Goal: Information Seeking & Learning: Learn about a topic

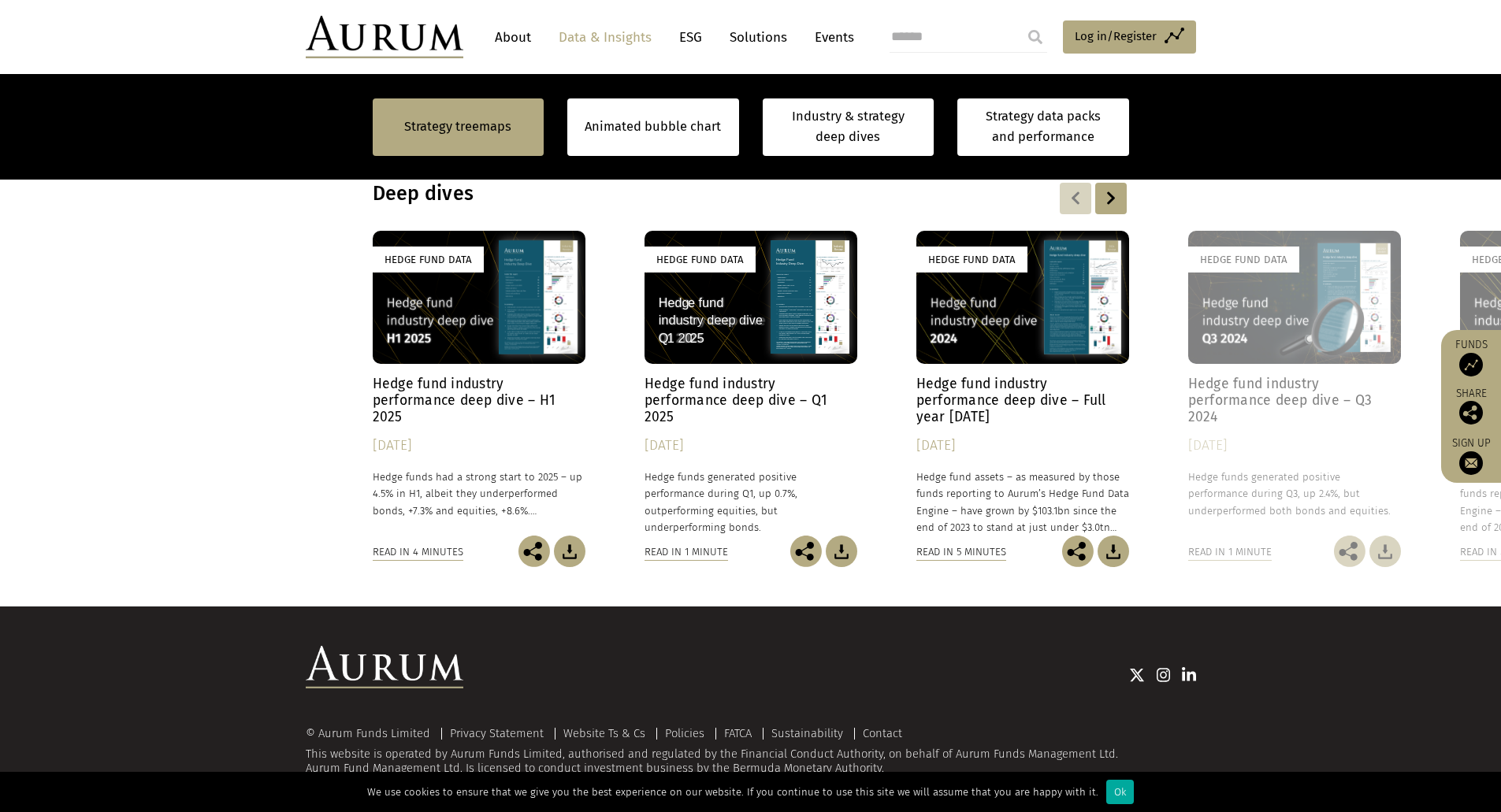
scroll to position [1260, 0]
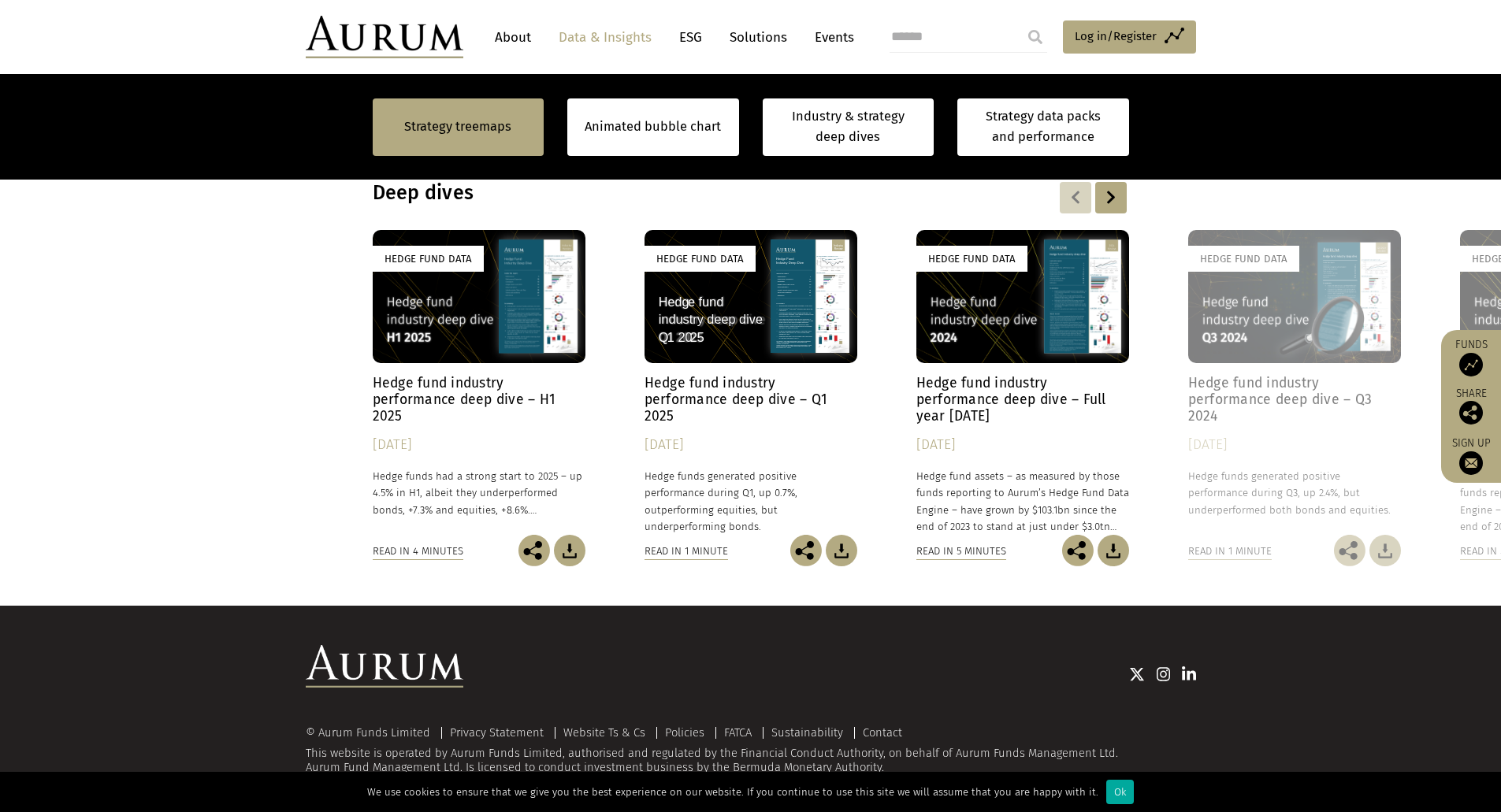
click at [405, 404] on h4 "Hedge fund industry performance deep dive – H1 2025" at bounding box center [479, 400] width 213 height 49
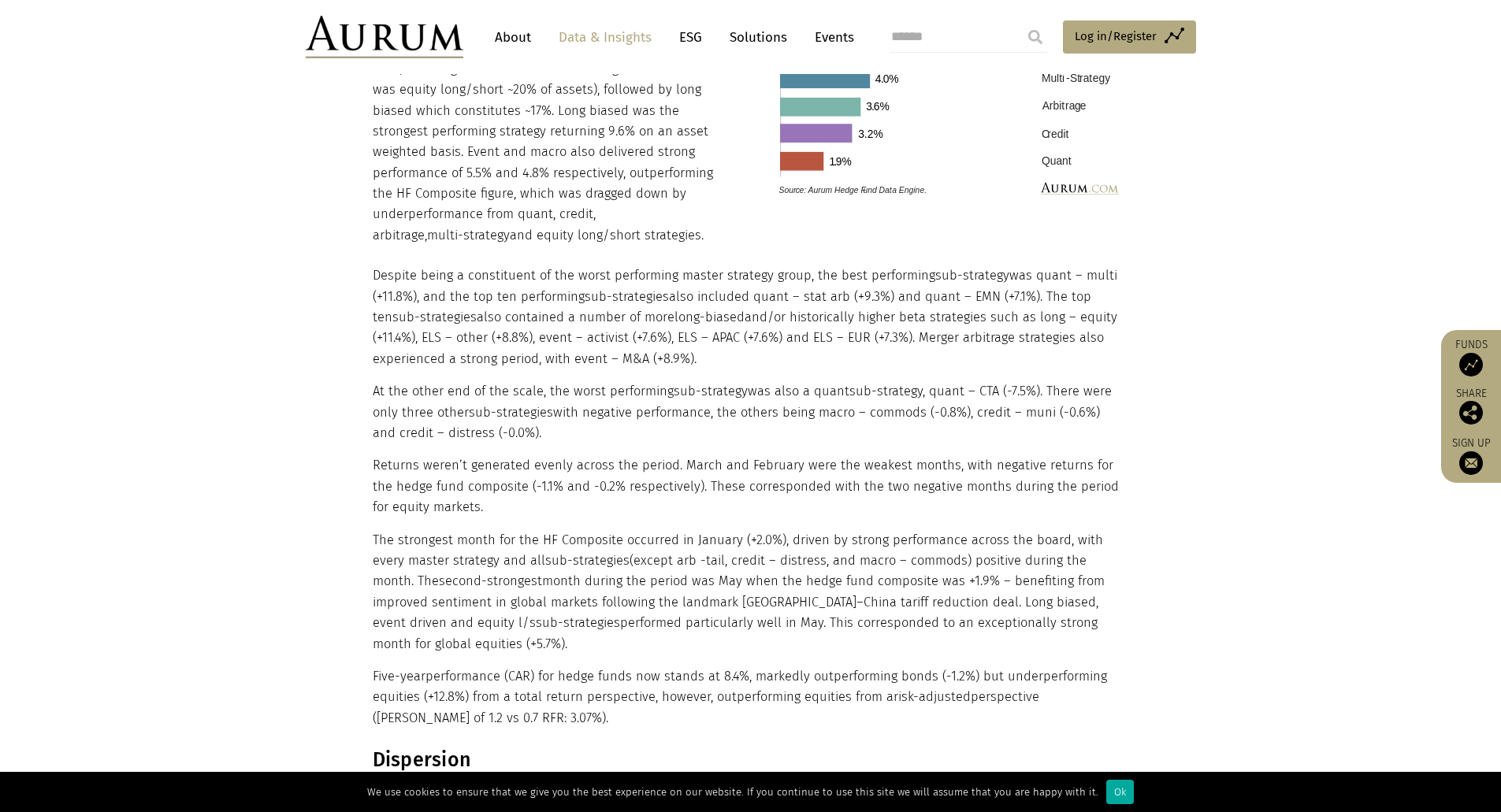
scroll to position [1181, 0]
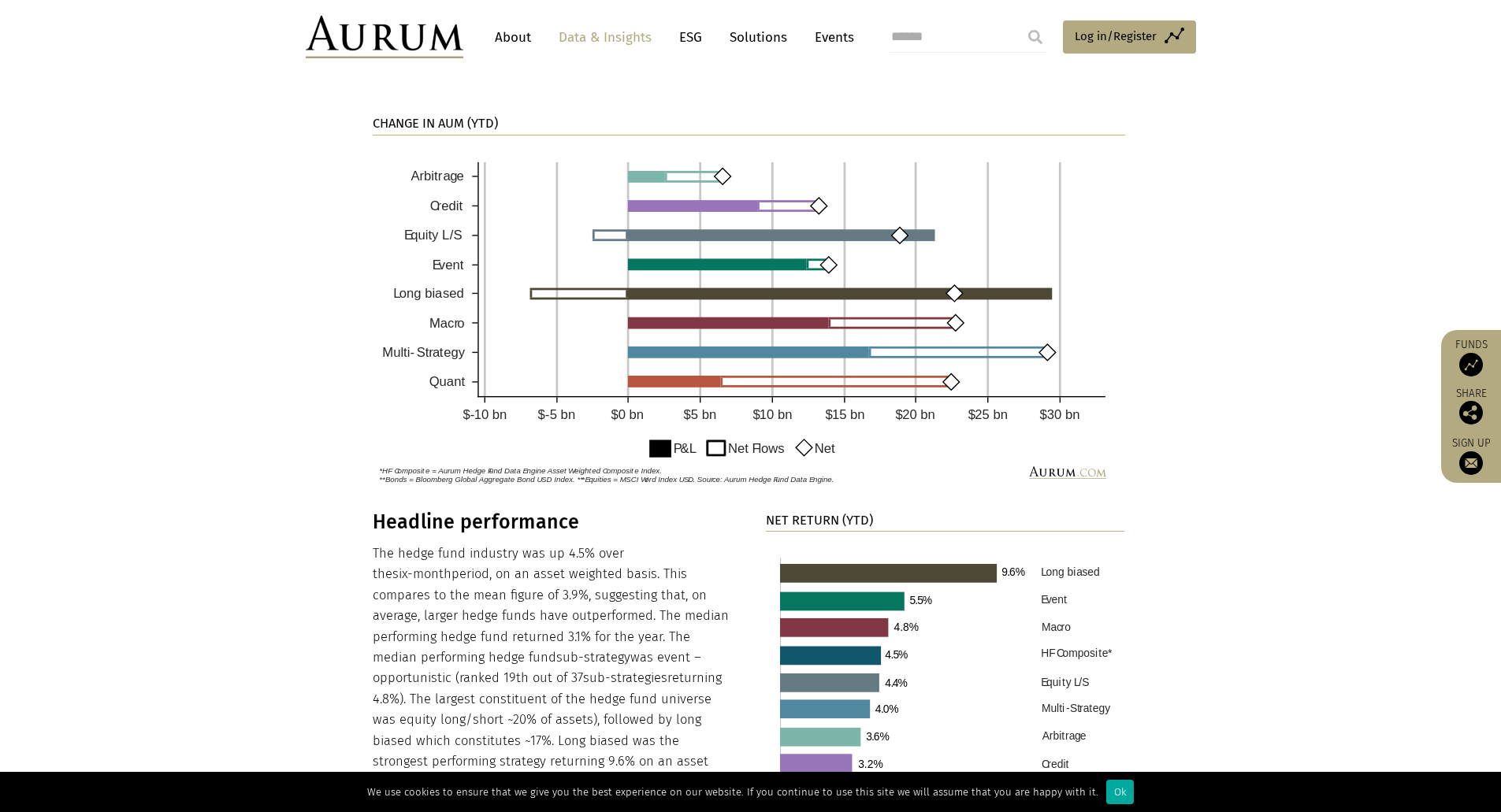
click at [626, 33] on link "Data & Insights" at bounding box center [605, 37] width 108 height 29
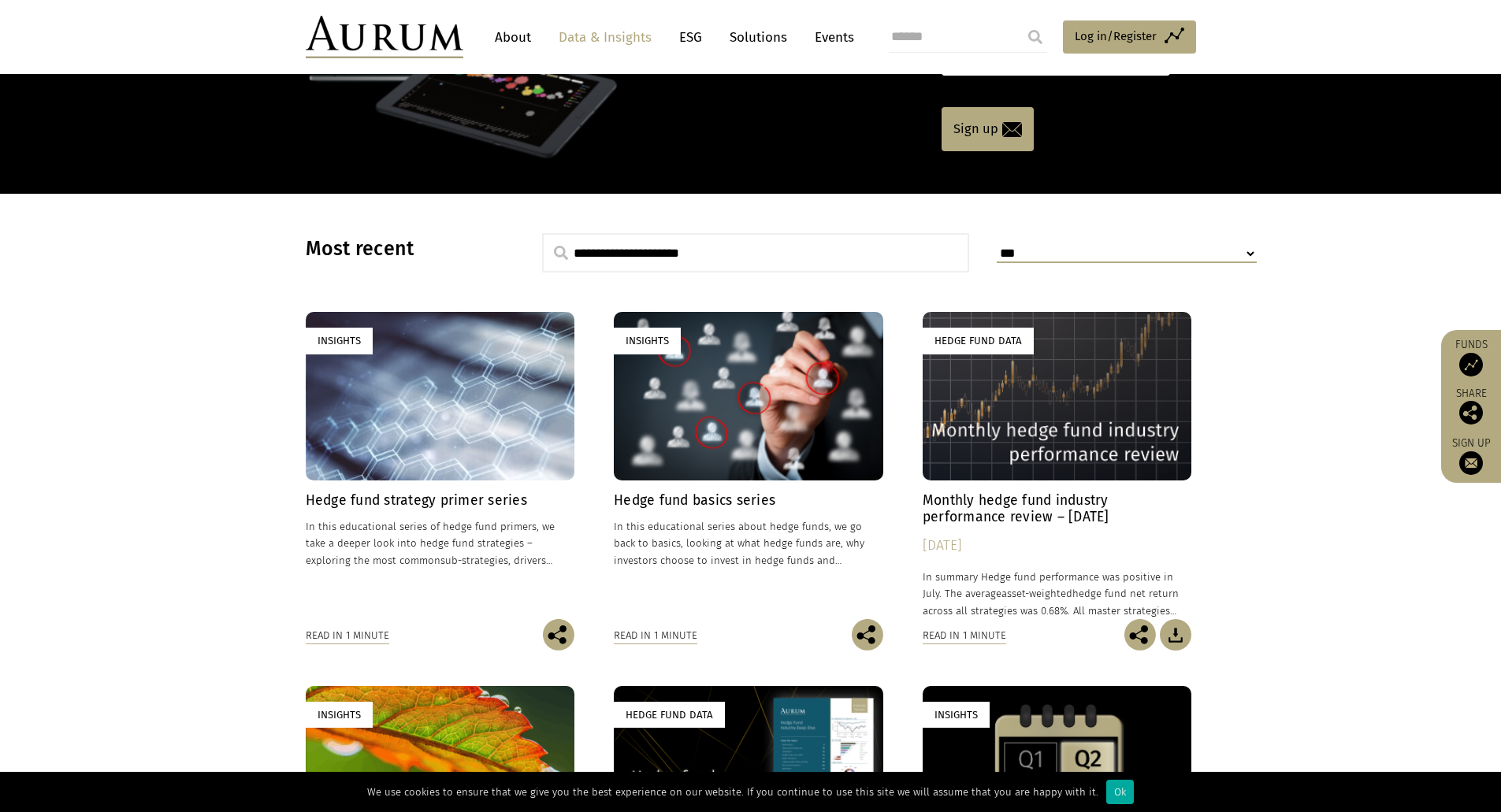
scroll to position [315, 0]
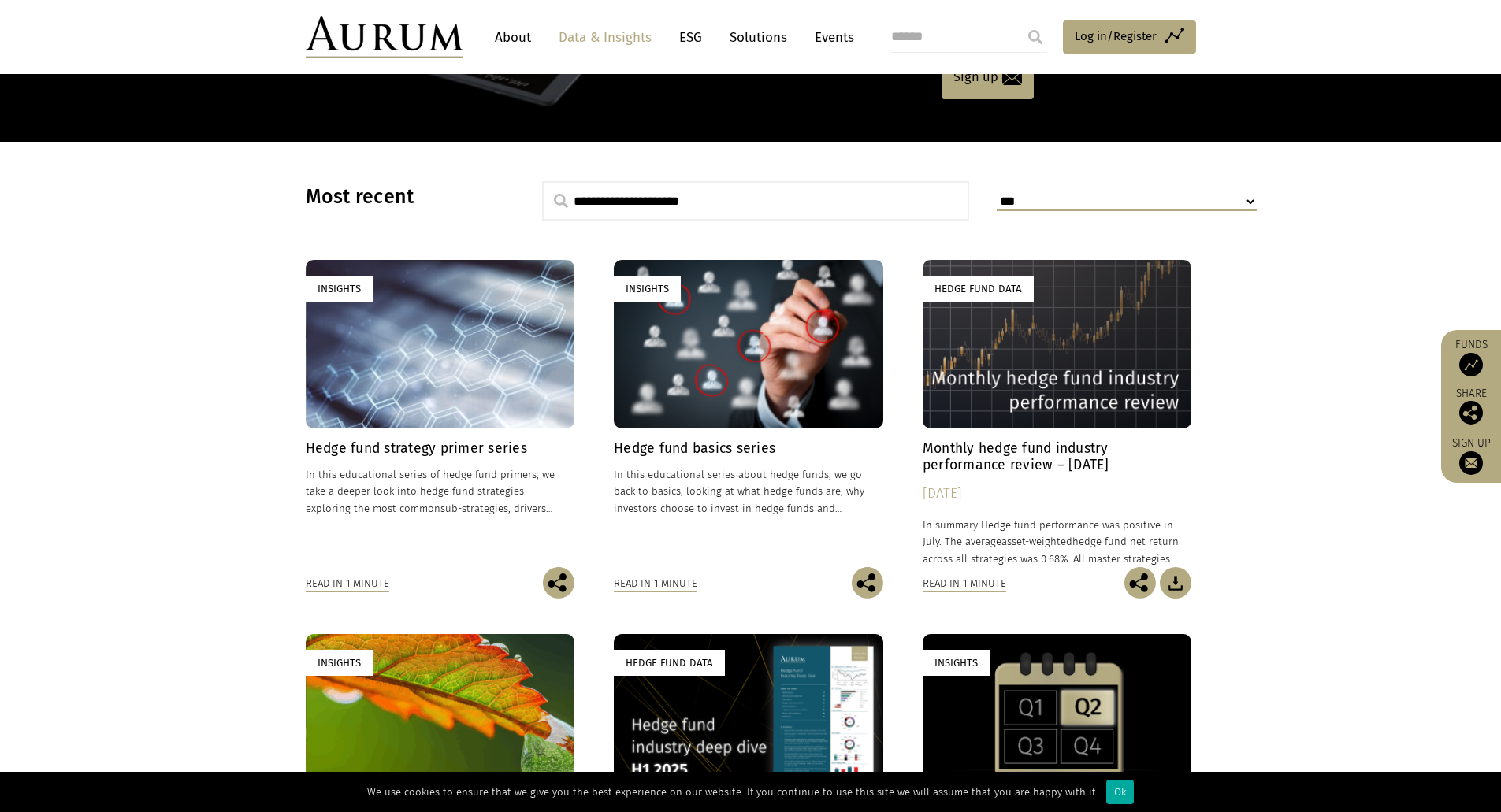
click at [953, 449] on h4 "Monthly hedge fund industry performance review – [DATE]" at bounding box center [1058, 457] width 270 height 33
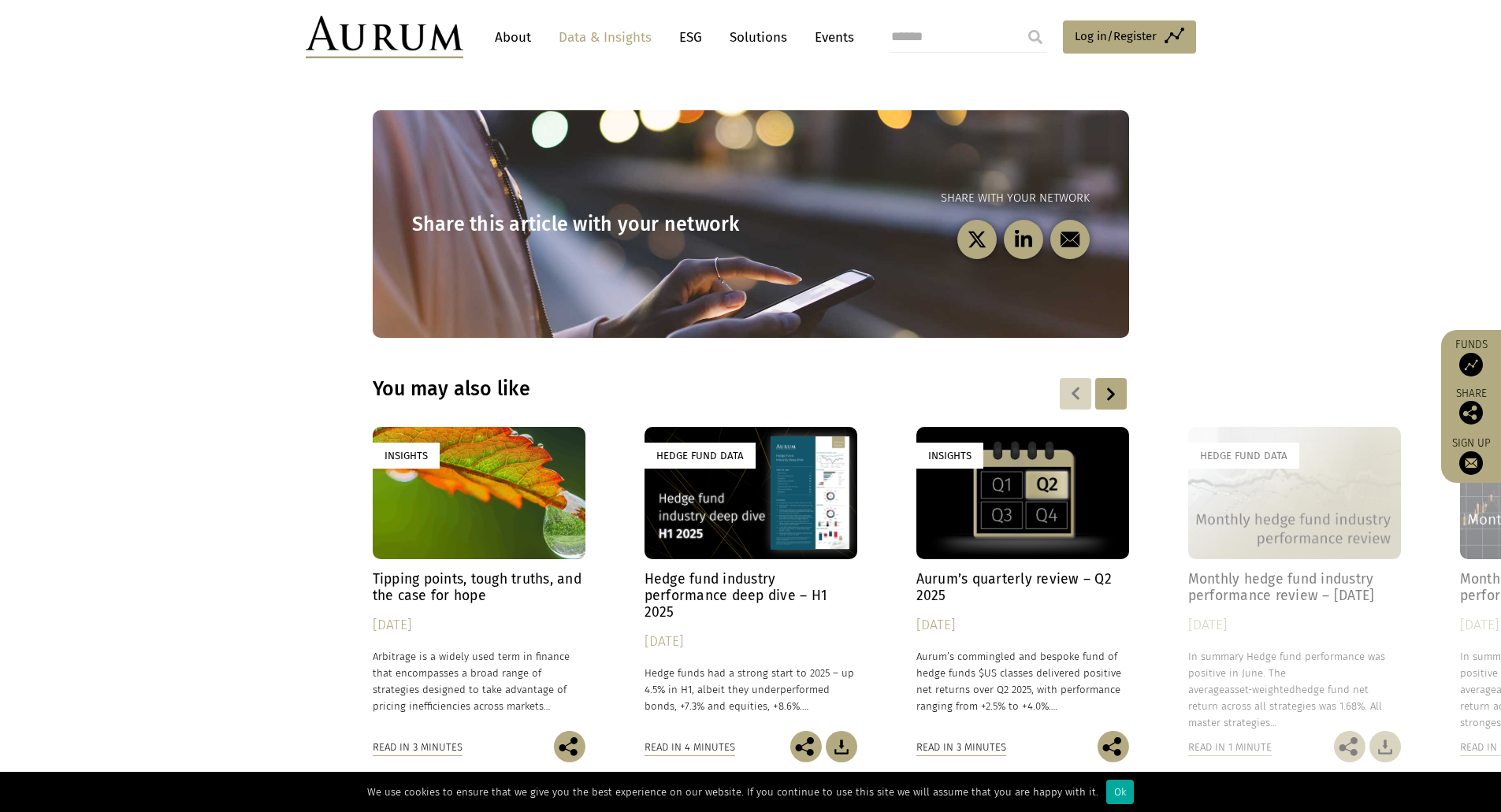
scroll to position [2049, 0]
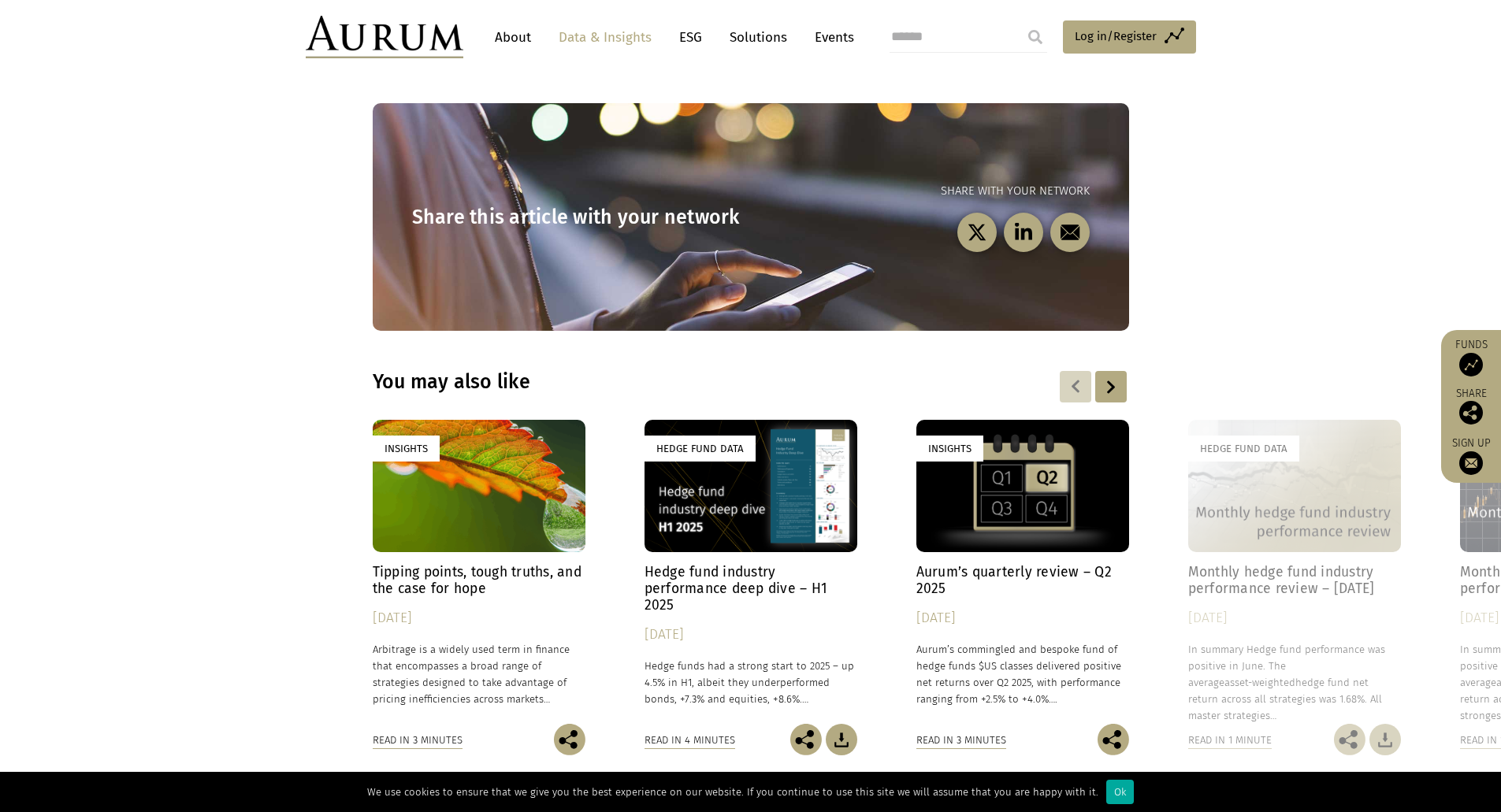
click at [970, 564] on h4 "Aurum’s quarterly review – Q2 2025" at bounding box center [1023, 580] width 213 height 33
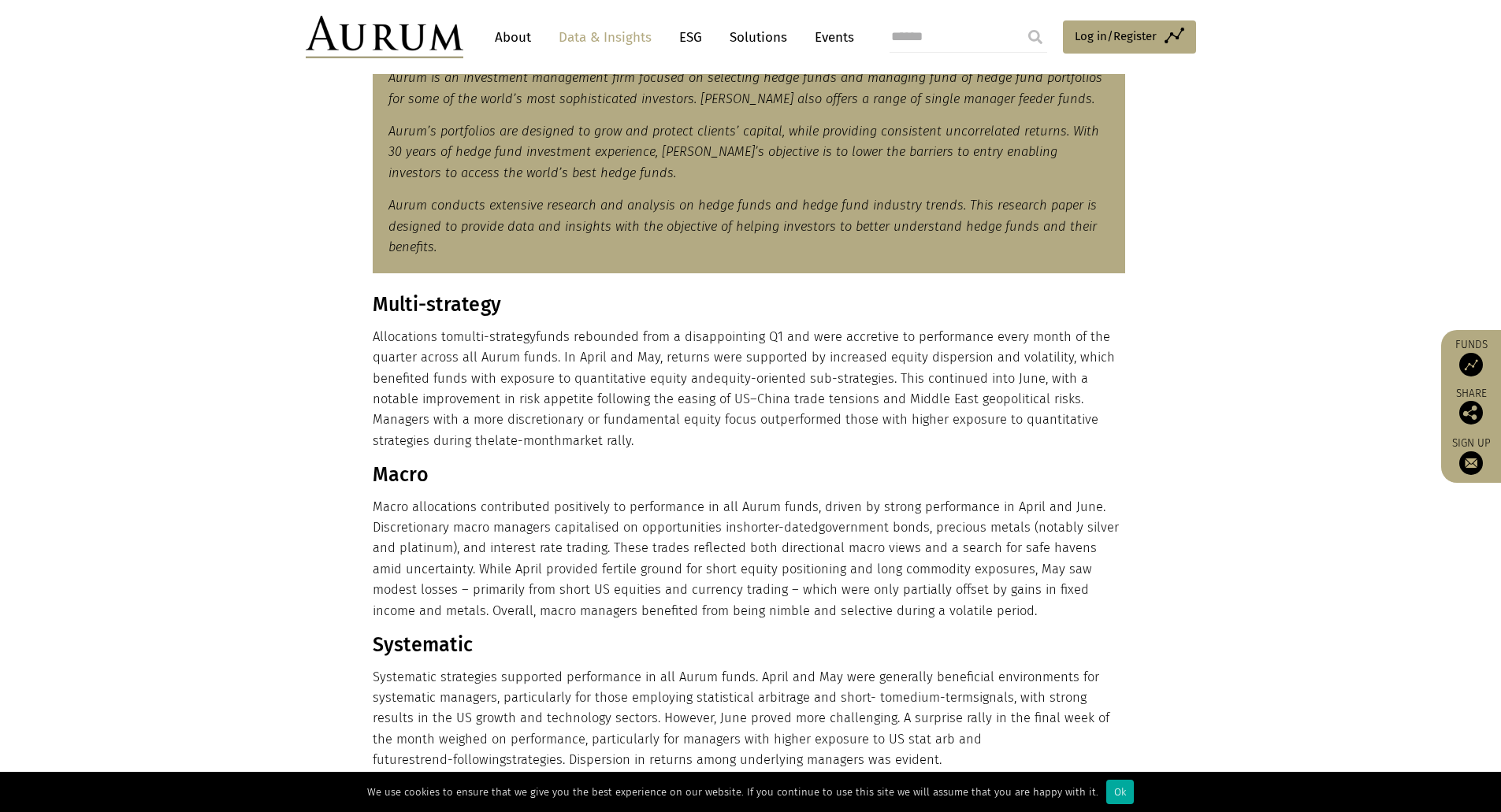
scroll to position [394, 0]
